Goal: Information Seeking & Learning: Check status

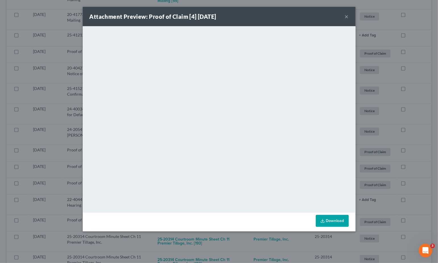
click at [66, 39] on div "Attachment Preview: Proof of Claim [4] [DATE] × <object ng-attr-data='[URL][DOM…" at bounding box center [219, 131] width 438 height 263
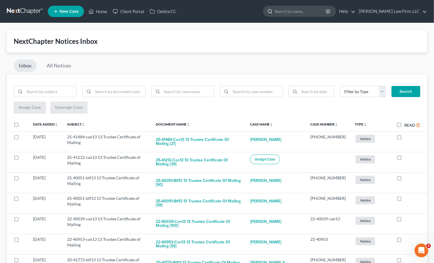
click at [326, 16] on input "search" at bounding box center [300, 11] width 52 height 11
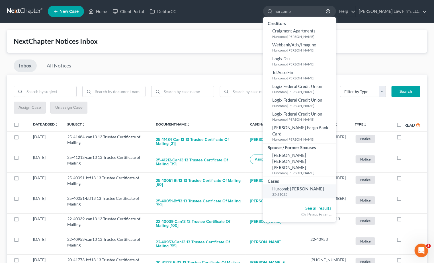
type input "hurcomb"
click at [321, 186] on span "Hurcomb [PERSON_NAME]" at bounding box center [298, 188] width 52 height 5
select select "4"
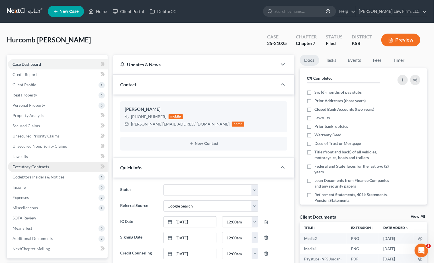
scroll to position [3080, 0]
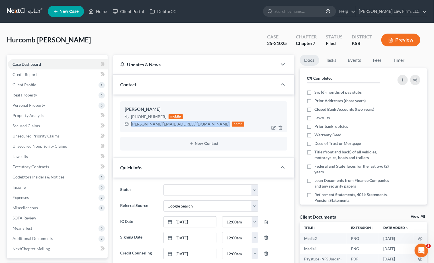
drag, startPoint x: 130, startPoint y: 127, endPoint x: 179, endPoint y: 129, distance: 48.4
click at [179, 129] on div "[PERSON_NAME] [PHONE_NUMBER] mobile [EMAIL_ADDRESS][DOMAIN_NAME] home" at bounding box center [203, 116] width 167 height 31
copy div "[PERSON_NAME][EMAIL_ADDRESS][DOMAIN_NAME]"
click at [82, 30] on div "Hurcomb [PERSON_NAME] Upgraded Case 25-21025 Chapter Chapter 7 Status Filed Dis…" at bounding box center [217, 42] width 420 height 25
click at [320, 6] on input "search" at bounding box center [300, 11] width 52 height 11
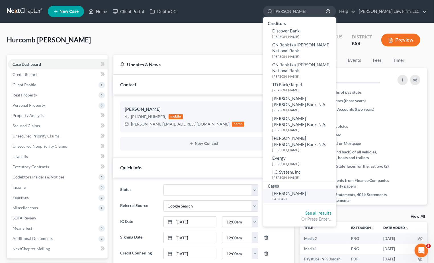
type input "[PERSON_NAME]"
click at [313, 196] on small "24-20427" at bounding box center [303, 198] width 62 height 5
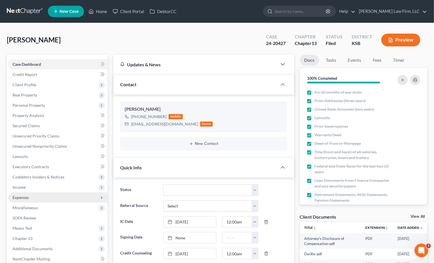
scroll to position [190, 0]
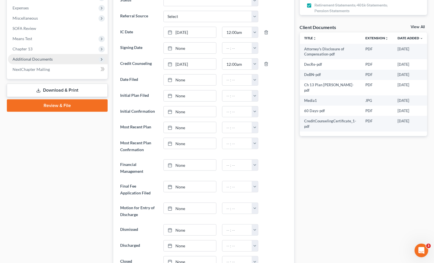
click at [55, 54] on span "Additional Documents" at bounding box center [58, 59] width 100 height 10
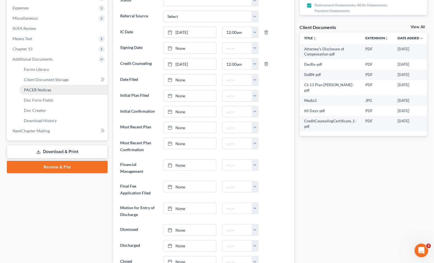
click at [49, 91] on span "PACER Notices" at bounding box center [37, 89] width 27 height 5
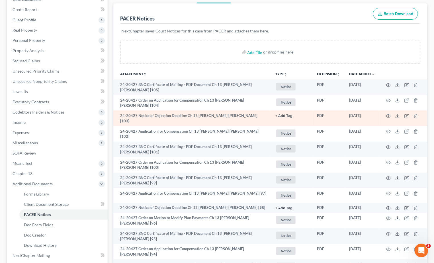
scroll to position [95, 0]
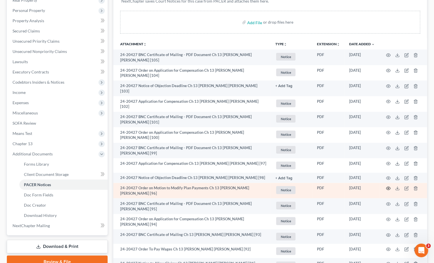
click at [388, 188] on circle "button" at bounding box center [388, 188] width 1 height 1
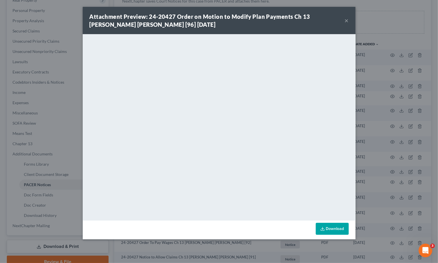
click at [422, 155] on div "Attachment Preview: 24-20427 Order on Motion to Modify Plan Payments Ch 13 [PER…" at bounding box center [219, 131] width 438 height 263
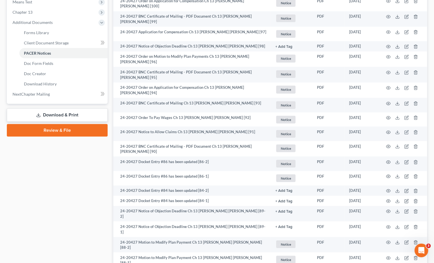
scroll to position [285, 0]
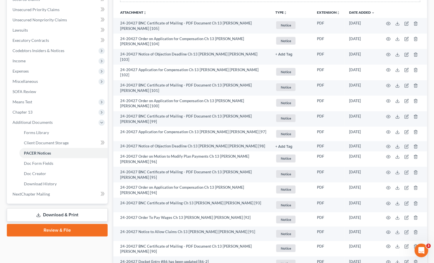
scroll to position [0, 0]
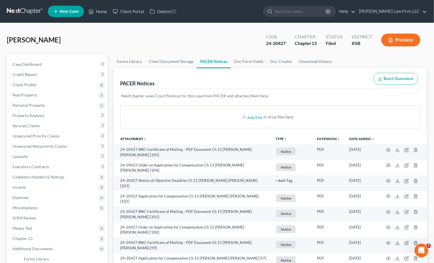
click at [19, 9] on link at bounding box center [25, 11] width 36 height 10
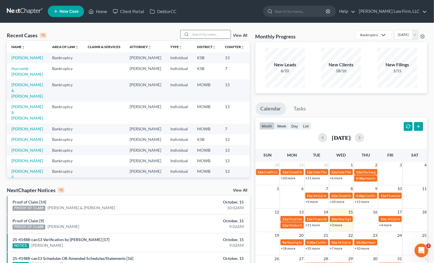
click at [203, 33] on input "search" at bounding box center [211, 34] width 40 height 8
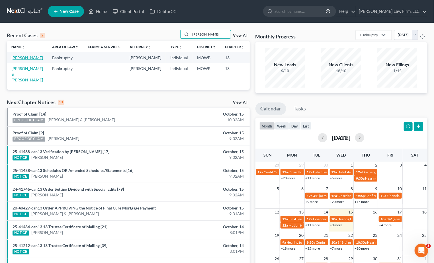
type input "erick"
click at [20, 60] on link "Erickson, James" at bounding box center [27, 57] width 32 height 5
select select "0"
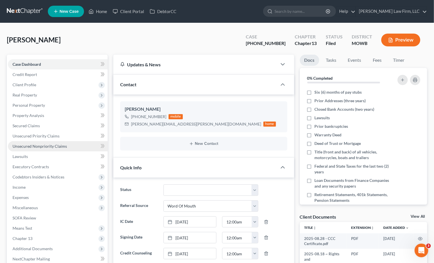
click at [64, 147] on span "Unsecured Nonpriority Claims" at bounding box center [40, 146] width 54 height 5
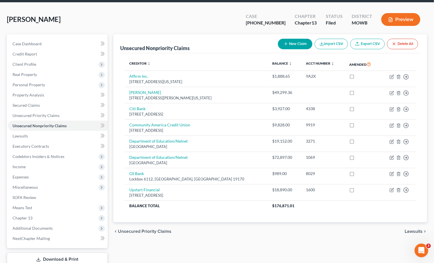
scroll to position [59, 0]
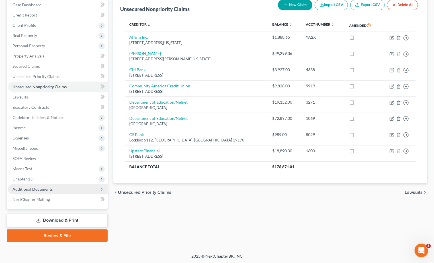
click at [78, 190] on span "Additional Documents" at bounding box center [58, 189] width 100 height 10
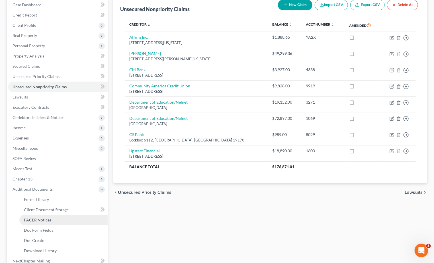
click at [64, 215] on link "PACER Notices" at bounding box center [63, 220] width 88 height 10
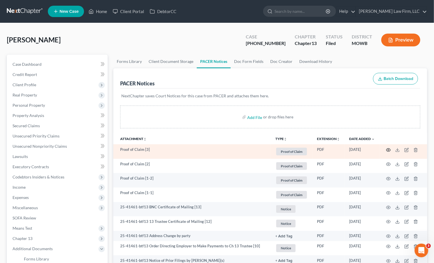
click at [388, 148] on icon "button" at bounding box center [388, 149] width 4 height 3
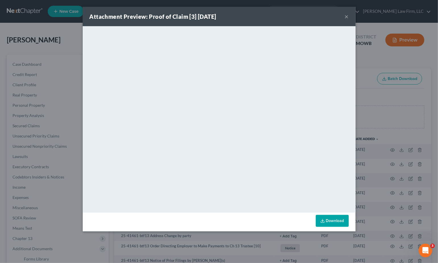
click at [392, 120] on div "Attachment Preview: Proof of Claim [3] 10/14/2025 × <object ng-attr-data='https…" at bounding box center [219, 131] width 438 height 263
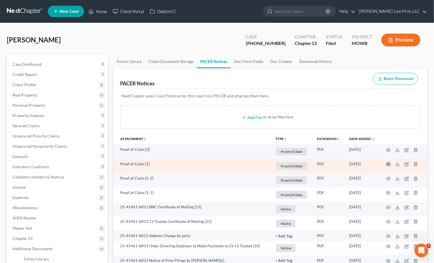
click at [389, 164] on icon "button" at bounding box center [388, 164] width 5 height 5
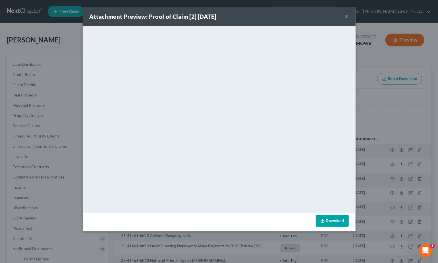
click at [409, 118] on div "Attachment Preview: Proof of Claim [2] 10/13/2025 × <object ng-attr-data='https…" at bounding box center [219, 131] width 438 height 263
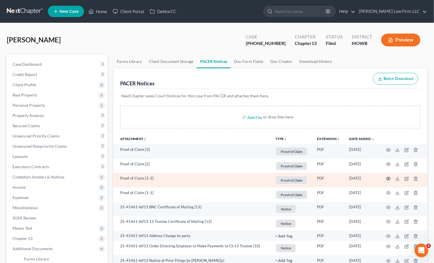
click at [389, 179] on icon "button" at bounding box center [388, 178] width 5 height 5
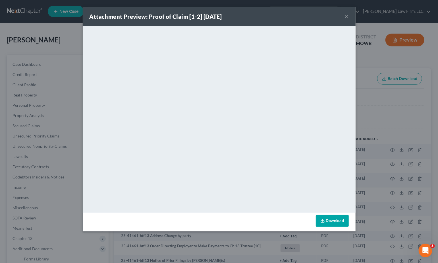
click at [401, 114] on div "Attachment Preview: Proof of Claim [1-2] 09/22/2025 × <object ng-attr-data='htt…" at bounding box center [219, 131] width 438 height 263
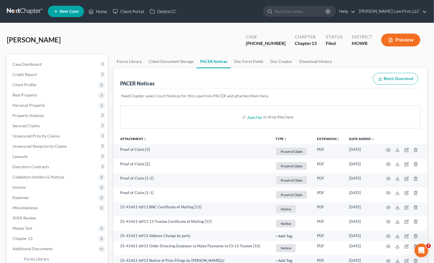
click at [26, 11] on link at bounding box center [25, 11] width 36 height 10
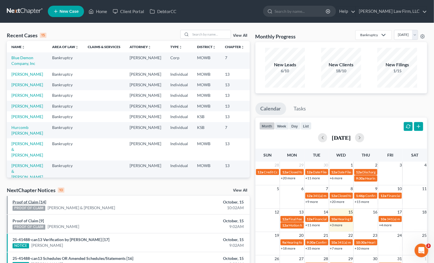
click at [41, 200] on link "Proof of Claim [14]" at bounding box center [30, 201] width 34 height 5
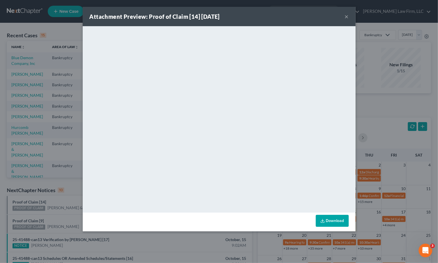
click at [69, 98] on div "Attachment Preview: Proof of Claim [14] 10/15/2025 × <object ng-attr-data='http…" at bounding box center [219, 131] width 438 height 263
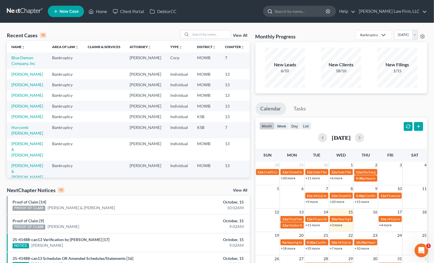
click at [316, 12] on input "search" at bounding box center [300, 11] width 52 height 11
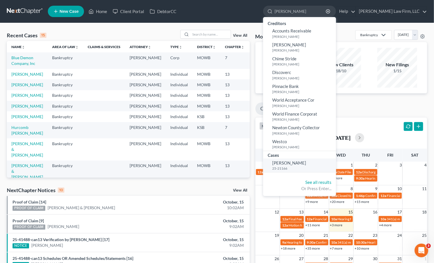
type input "reyna"
click at [321, 168] on small "25-21166" at bounding box center [303, 168] width 62 height 5
select select "4"
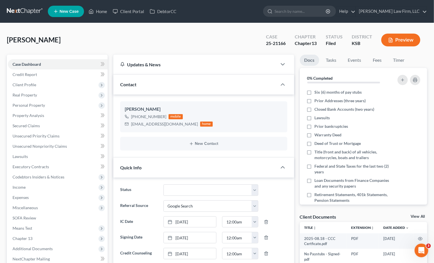
scroll to position [126, 0]
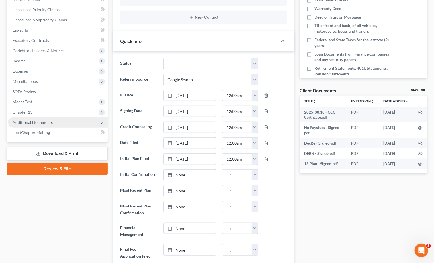
click at [45, 126] on span "Additional Documents" at bounding box center [58, 122] width 100 height 10
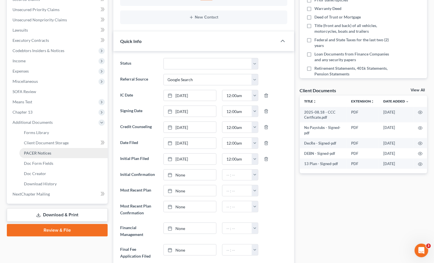
click at [48, 149] on link "PACER Notices" at bounding box center [63, 153] width 88 height 10
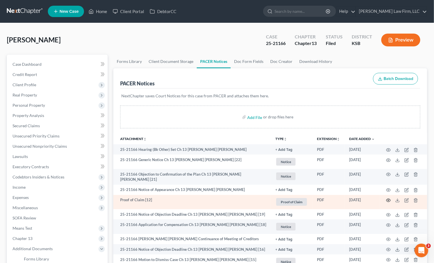
click at [389, 199] on icon "button" at bounding box center [388, 200] width 4 height 3
